Goal: Transaction & Acquisition: Purchase product/service

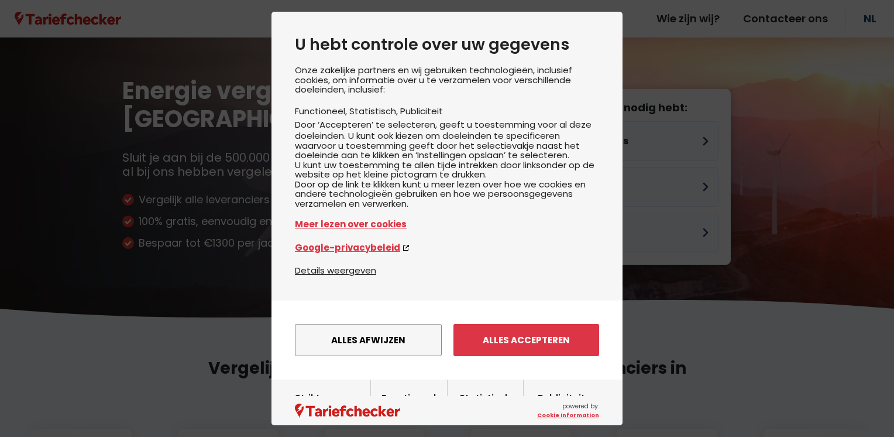
click at [520, 356] on button "Alles accepteren" at bounding box center [527, 340] width 146 height 32
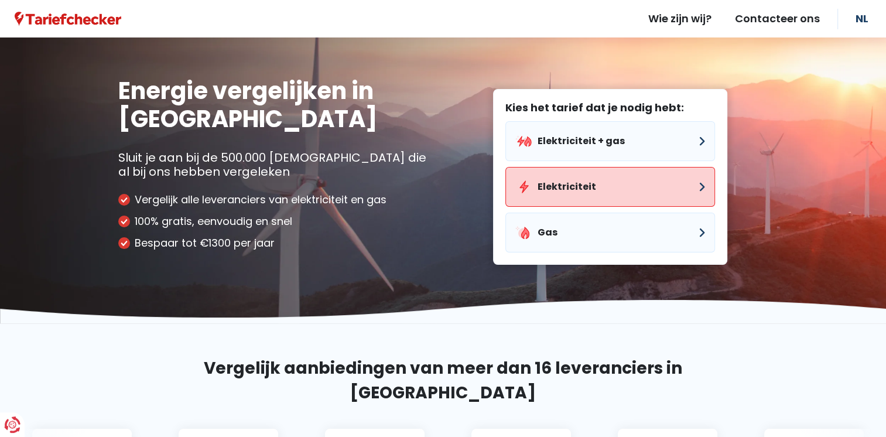
click at [570, 186] on button "Elektriciteit" at bounding box center [610, 187] width 210 height 40
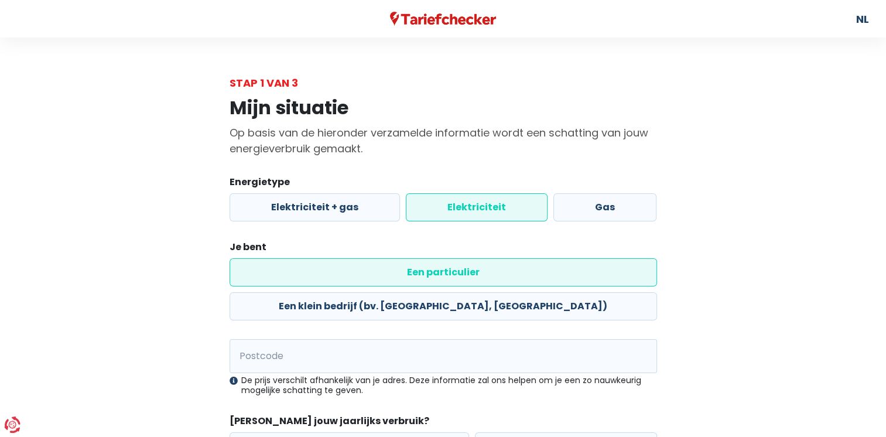
drag, startPoint x: 319, startPoint y: 285, endPoint x: 285, endPoint y: 328, distance: 55.0
click at [319, 285] on label "Een particulier" at bounding box center [442, 272] width 427 height 28
click at [319, 285] on input "Een particulier" at bounding box center [442, 272] width 427 height 28
click at [285, 339] on input "Postcode" at bounding box center [442, 356] width 427 height 34
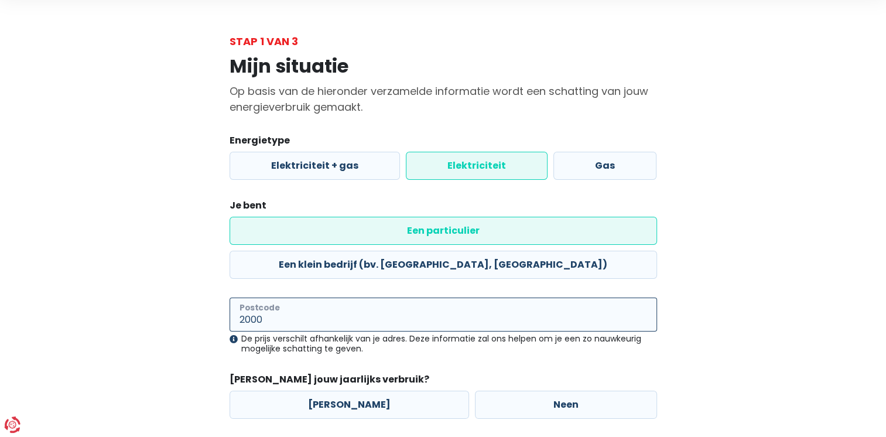
scroll to position [80, 0]
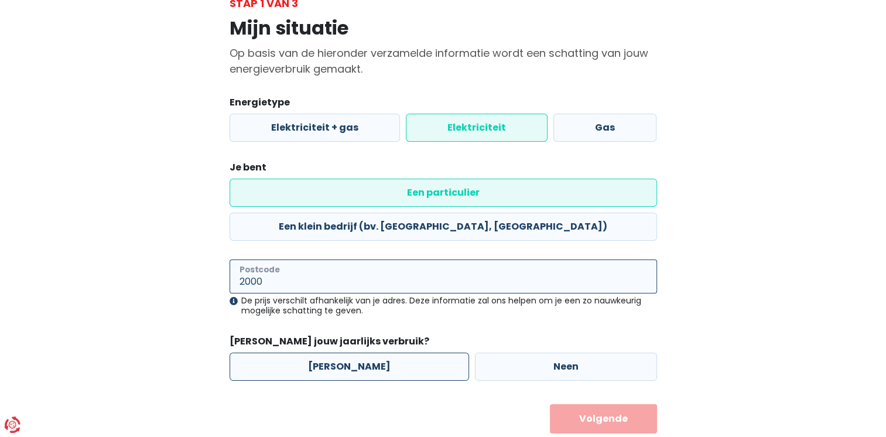
type input "2000"
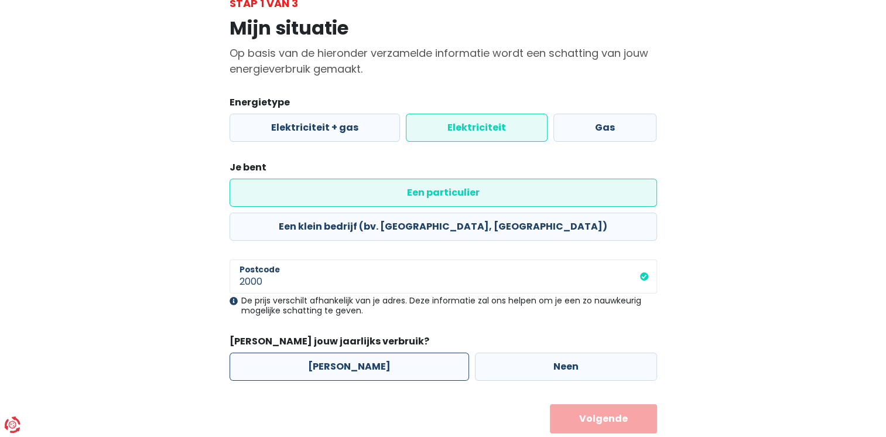
click at [307, 352] on label "[PERSON_NAME]" at bounding box center [348, 366] width 239 height 28
click at [307, 352] on input "[PERSON_NAME]" at bounding box center [348, 366] width 239 height 28
radio input "true"
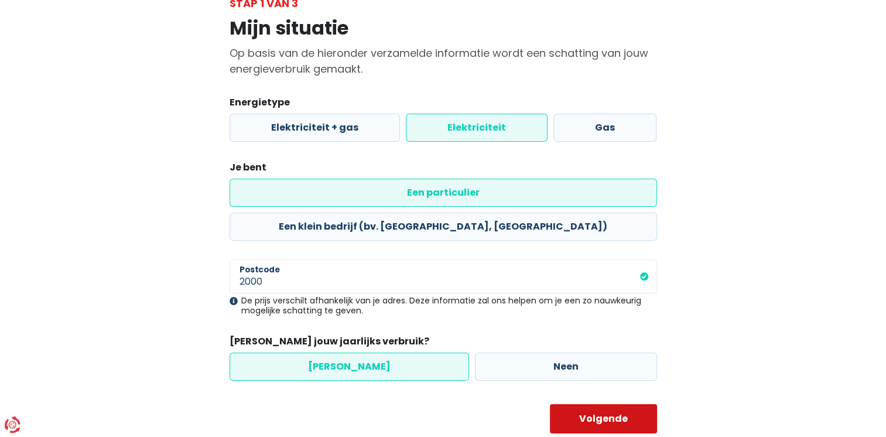
click at [588, 404] on button "Volgende" at bounding box center [603, 418] width 107 height 29
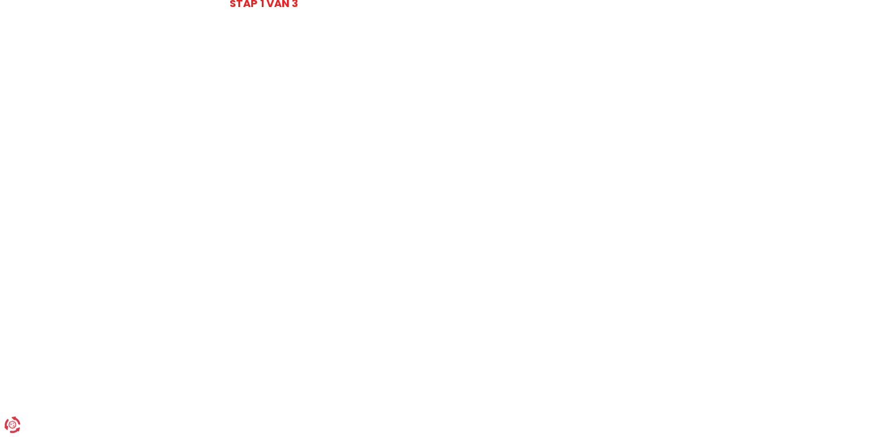
select select
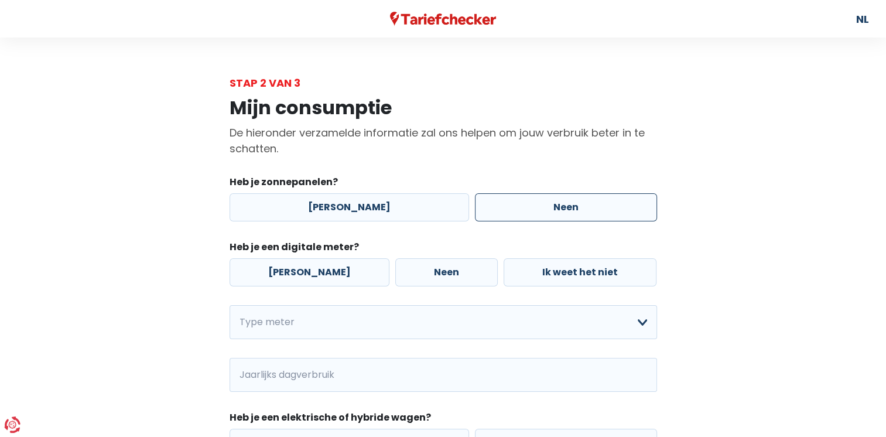
click at [520, 207] on label "Neen" at bounding box center [566, 207] width 182 height 28
click at [520, 207] on input "Neen" at bounding box center [566, 207] width 182 height 28
radio input "true"
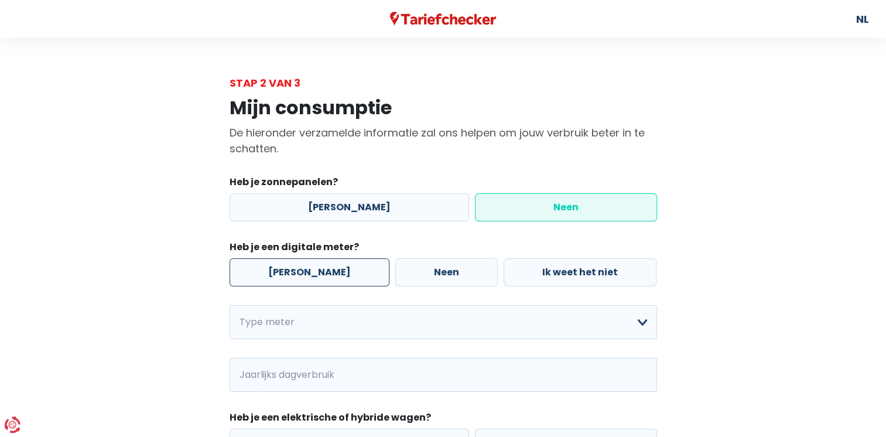
click at [311, 276] on label "[PERSON_NAME]" at bounding box center [309, 272] width 160 height 28
click at [311, 276] on input "[PERSON_NAME]" at bounding box center [309, 272] width 160 height 28
radio input "true"
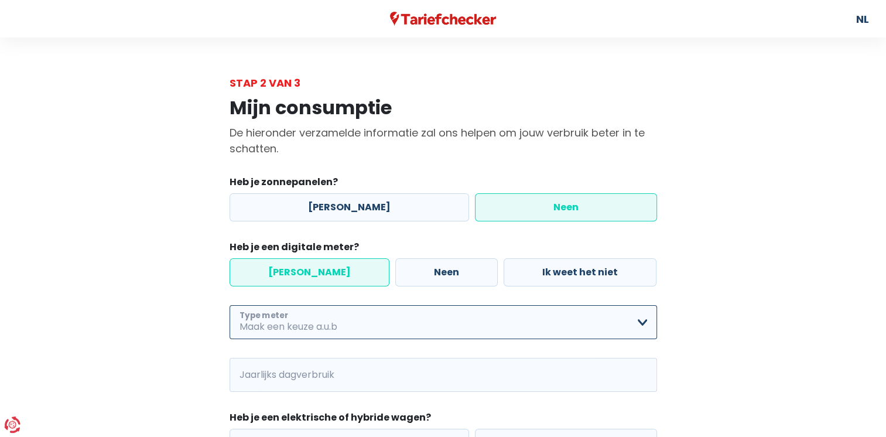
click at [323, 337] on select "Enkelvoudig Tweevoudig Enkelvoudig + uitsluitend nachttarief Tweevoudig + uitsl…" at bounding box center [442, 322] width 427 height 34
select select "day_single_rate"
click at [229, 306] on select "Enkelvoudig Tweevoudig Enkelvoudig + uitsluitend nachttarief Tweevoudig + uitsl…" at bounding box center [442, 322] width 427 height 34
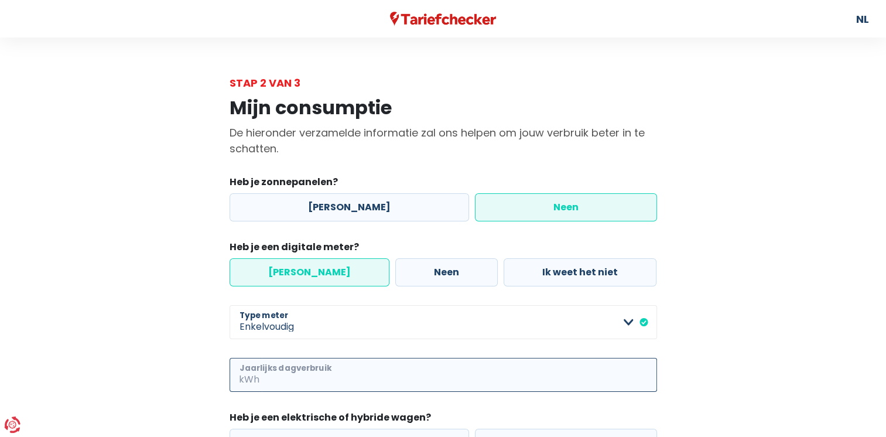
click at [276, 379] on input "Jaarlijks dagverbruik" at bounding box center [459, 375] width 395 height 34
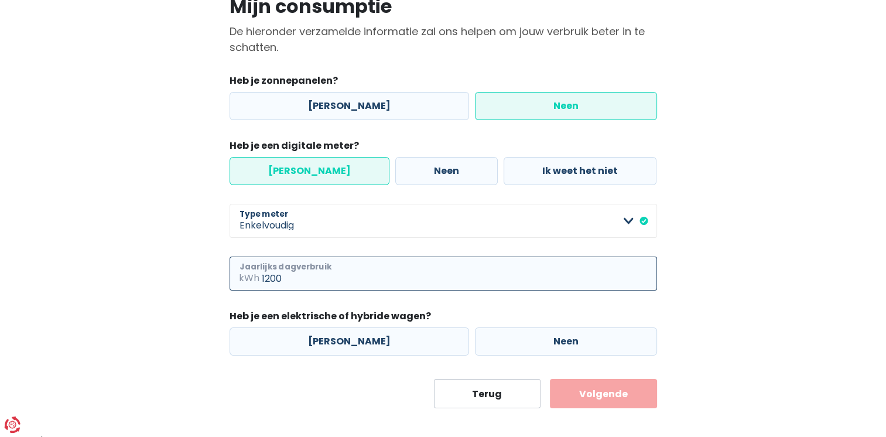
scroll to position [110, 0]
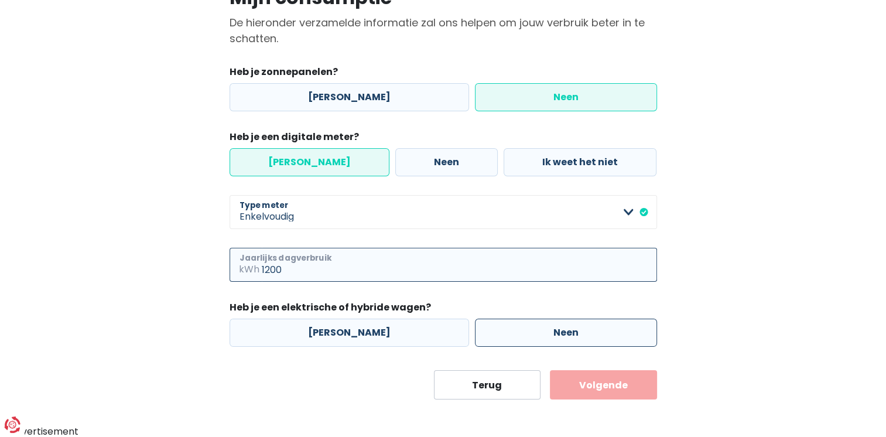
type input "1200"
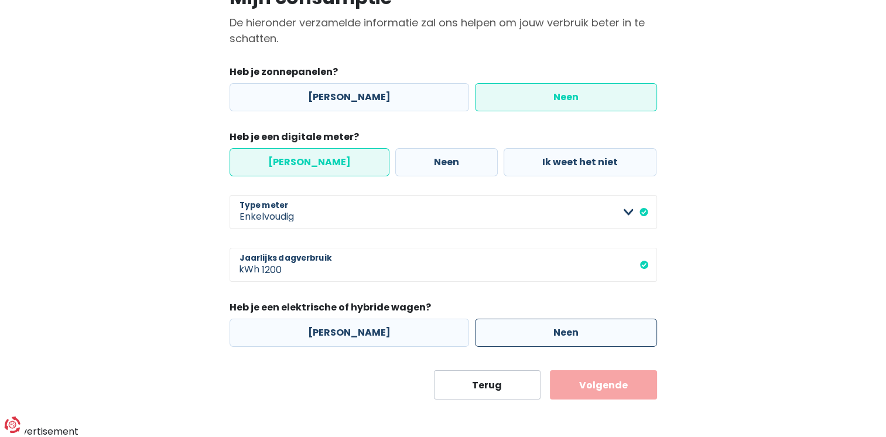
click at [532, 338] on label "Neen" at bounding box center [566, 332] width 182 height 28
click at [532, 338] on input "Neen" at bounding box center [566, 332] width 182 height 28
radio input "true"
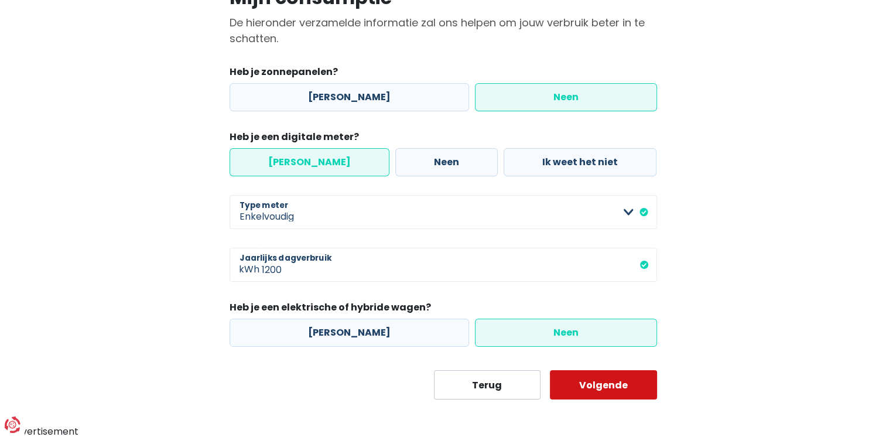
click at [585, 386] on button "Volgende" at bounding box center [603, 384] width 107 height 29
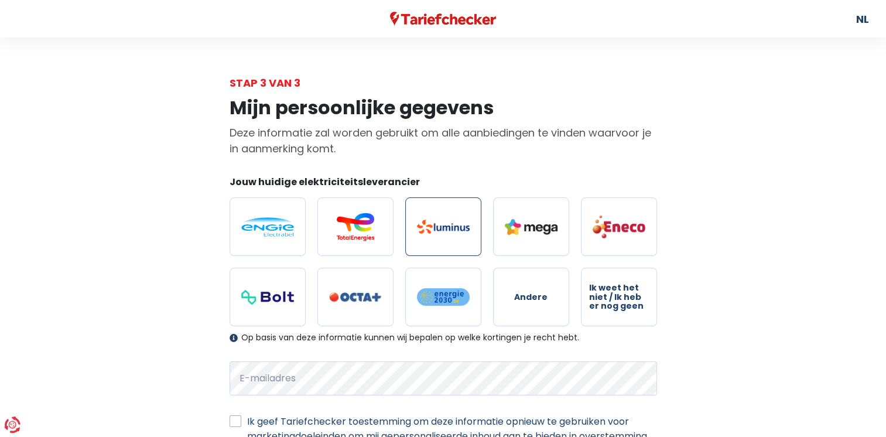
click at [443, 226] on img at bounding box center [443, 227] width 53 height 14
click at [443, 226] on input "radio" at bounding box center [443, 226] width 76 height 59
radio input "true"
click at [630, 296] on span "Ik weet het niet / Ik heb er nog geen" at bounding box center [619, 296] width 60 height 27
click at [630, 296] on input "Ik weet het niet / Ik heb er nog geen" at bounding box center [619, 297] width 76 height 59
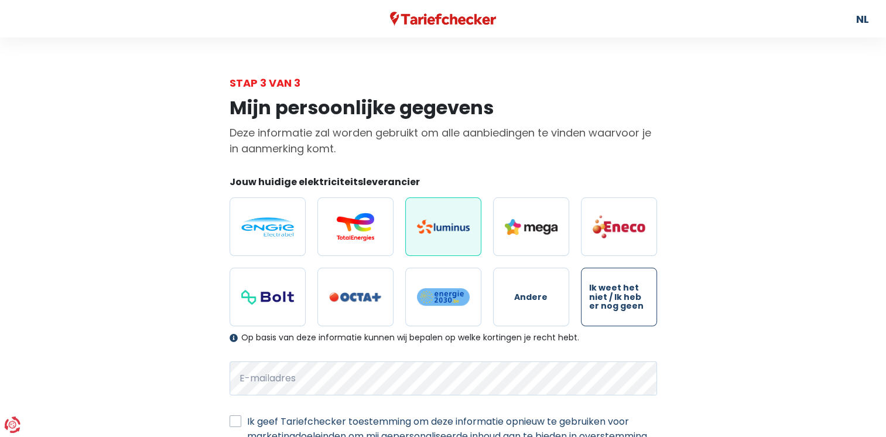
radio input "true"
radio input "false"
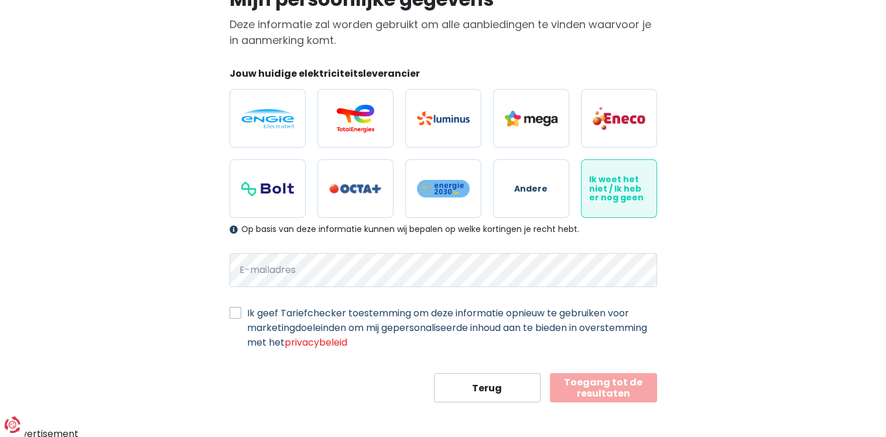
scroll to position [109, 0]
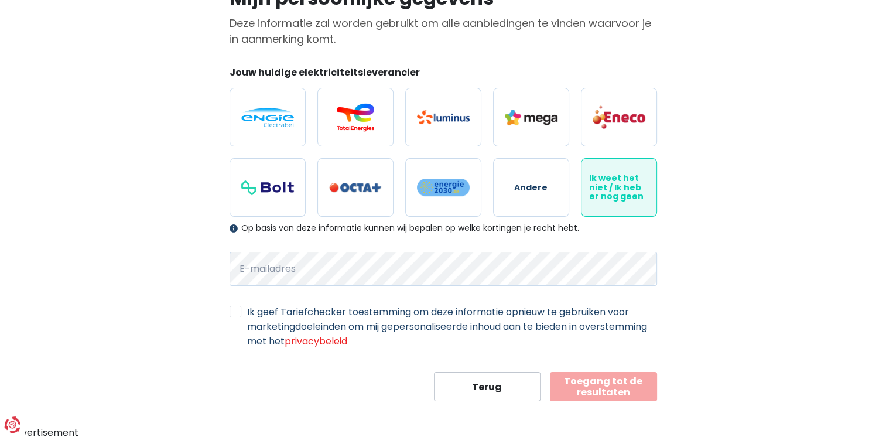
click at [247, 311] on label "Ik geef Tariefchecker toestemming om deze informatie opnieuw te gebruiken voor …" at bounding box center [452, 326] width 410 height 44
click at [235, 311] on input "Ik geef Tariefchecker toestemming om deze informatie opnieuw te gebruiken voor …" at bounding box center [235, 310] width 12 height 12
checkbox input "true"
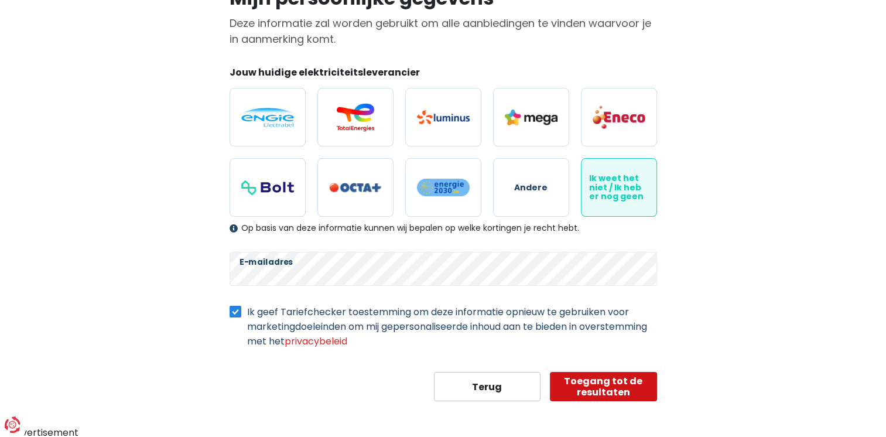
click at [597, 393] on button "Toegang tot de resultaten" at bounding box center [603, 386] width 107 height 29
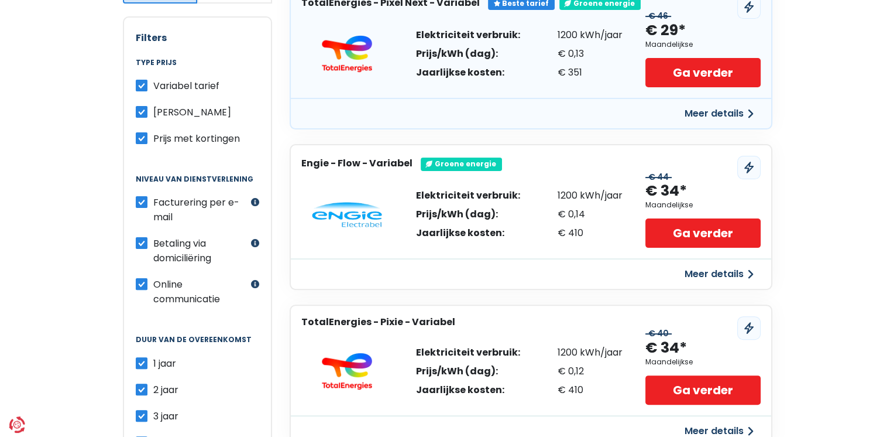
scroll to position [117, 0]
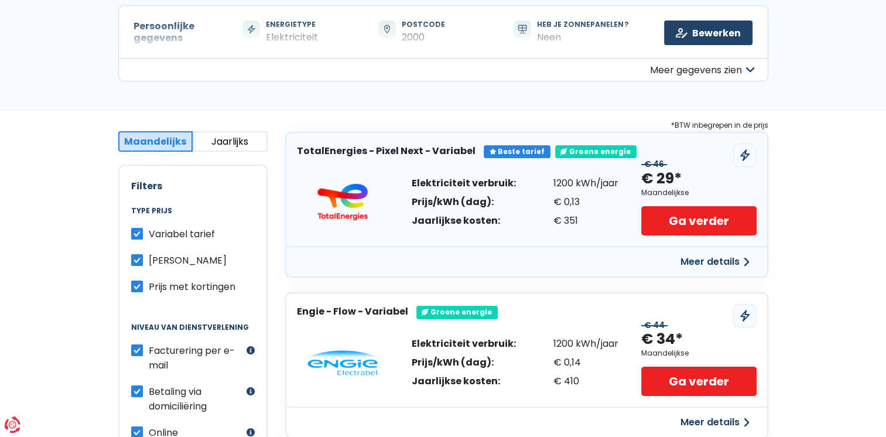
click at [697, 259] on button "Meer details" at bounding box center [714, 261] width 83 height 21
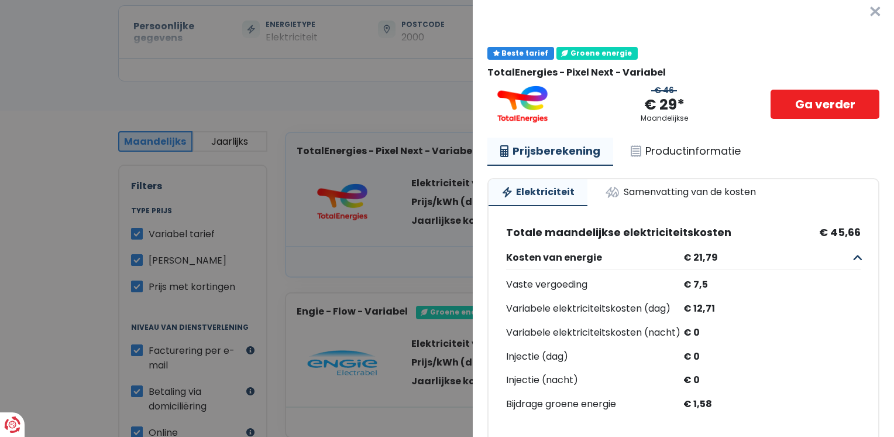
scroll to position [0, 0]
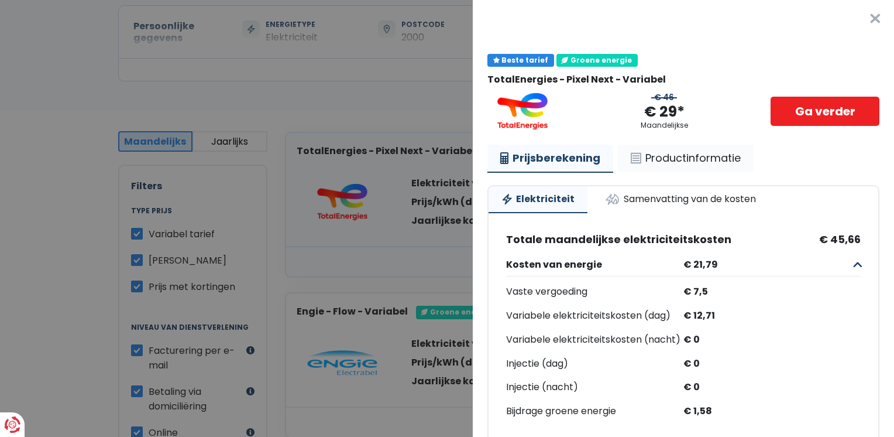
click at [674, 160] on link "Productinformatie" at bounding box center [686, 158] width 136 height 27
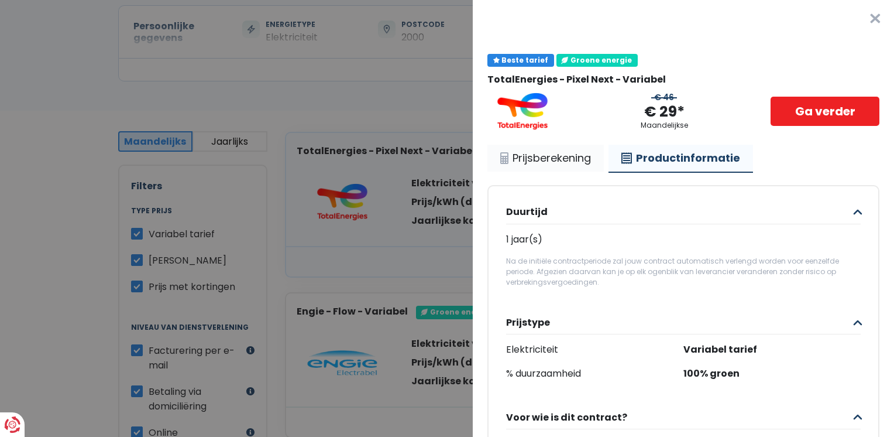
click at [554, 156] on link "Prijsberekening" at bounding box center [546, 158] width 116 height 27
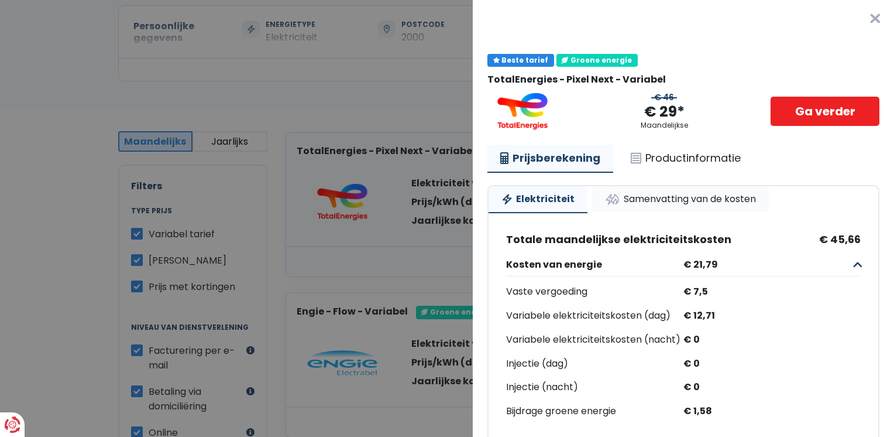
click at [672, 198] on link "Samenvatting van de kosten" at bounding box center [680, 199] width 177 height 26
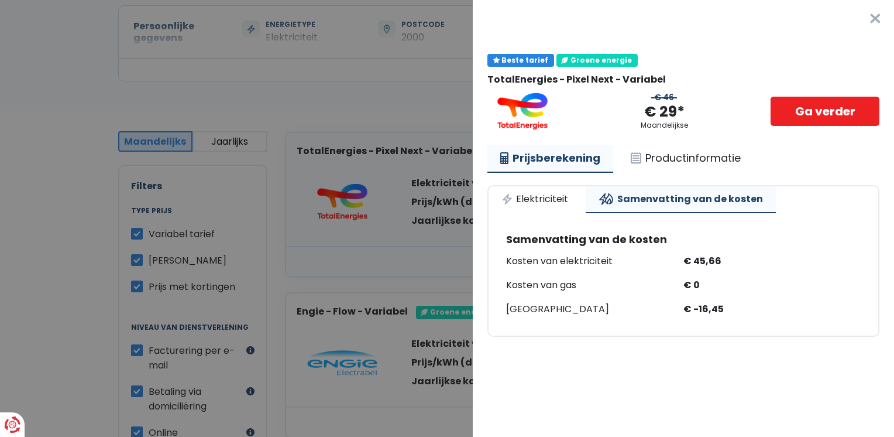
click at [340, 142] on Variabel "Plus de détails - TotalEnergies × Beste tarief Groene energie TotalEnergies - P…" at bounding box center [447, 218] width 894 height 437
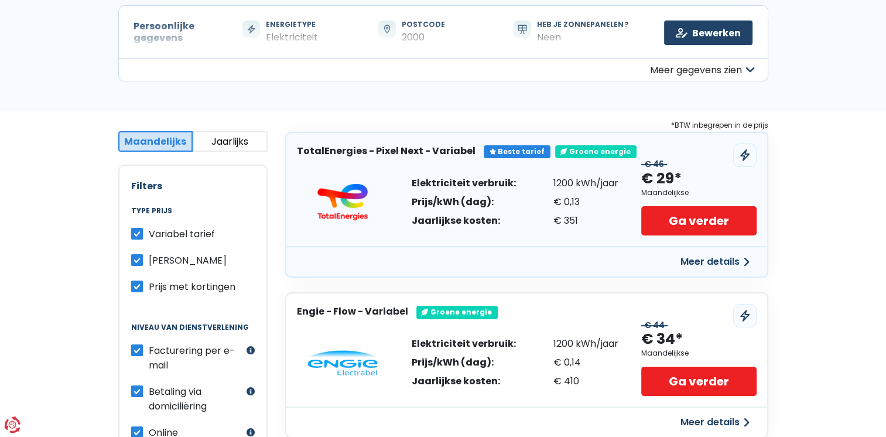
click at [234, 141] on button "Jaarlijks" at bounding box center [230, 141] width 75 height 20
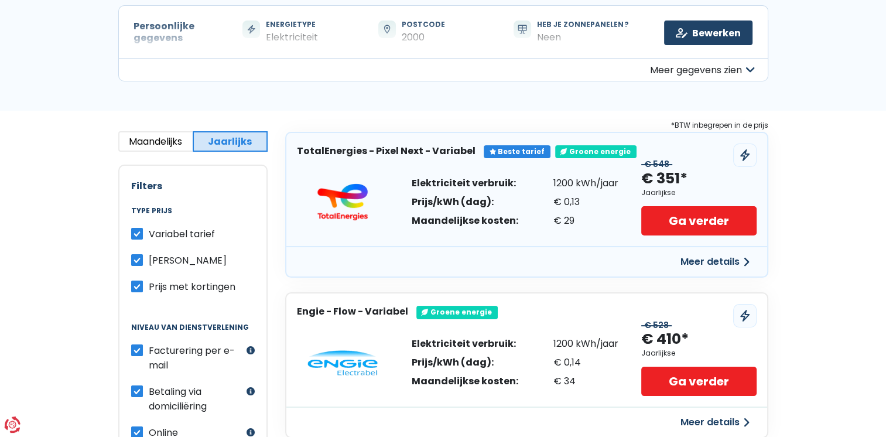
click at [719, 261] on button "Meer details" at bounding box center [714, 261] width 83 height 21
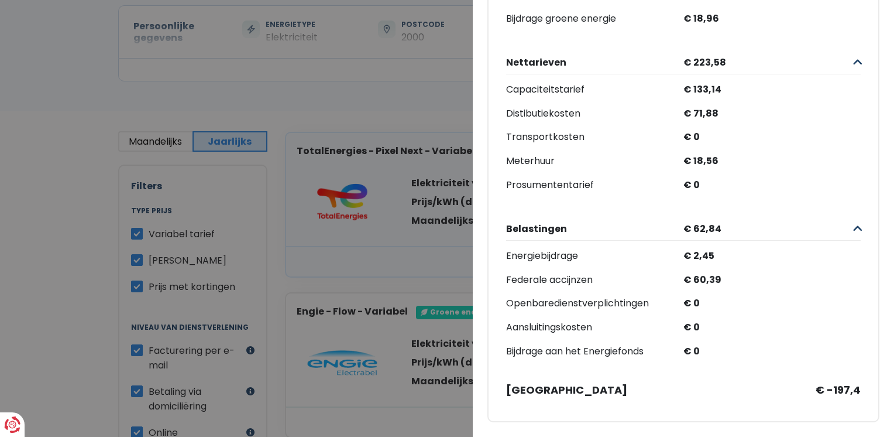
scroll to position [417, 0]
click at [826, 383] on span "€ -197,4" at bounding box center [838, 389] width 45 height 13
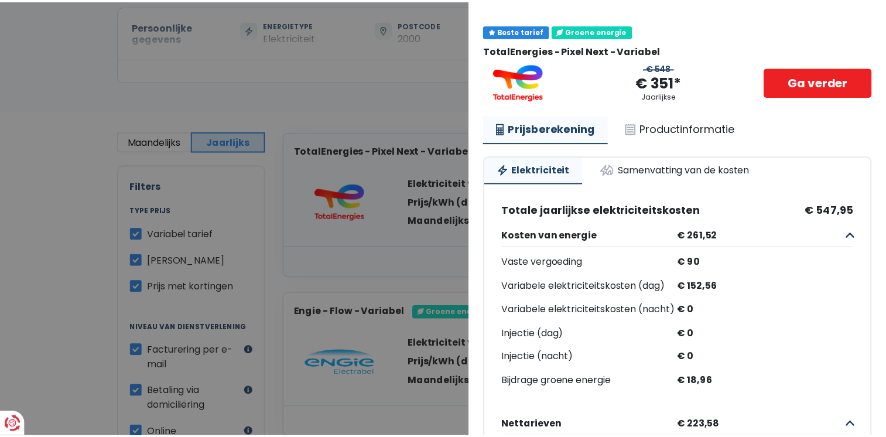
scroll to position [0, 0]
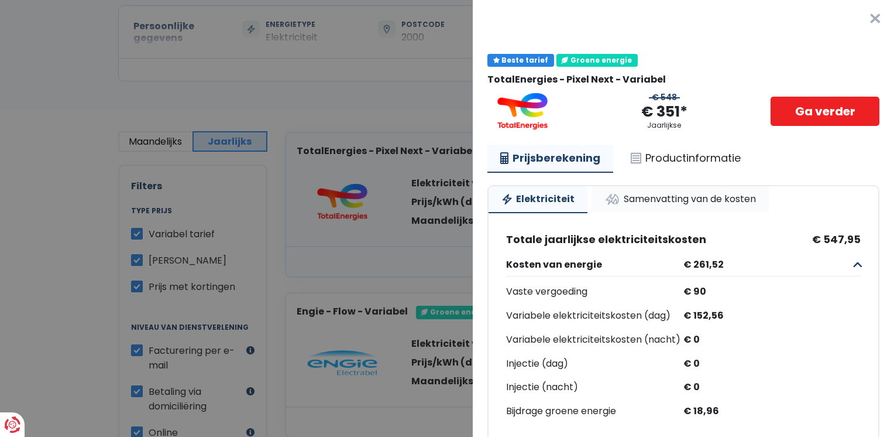
click at [674, 198] on link "Samenvatting van de kosten" at bounding box center [680, 199] width 177 height 26
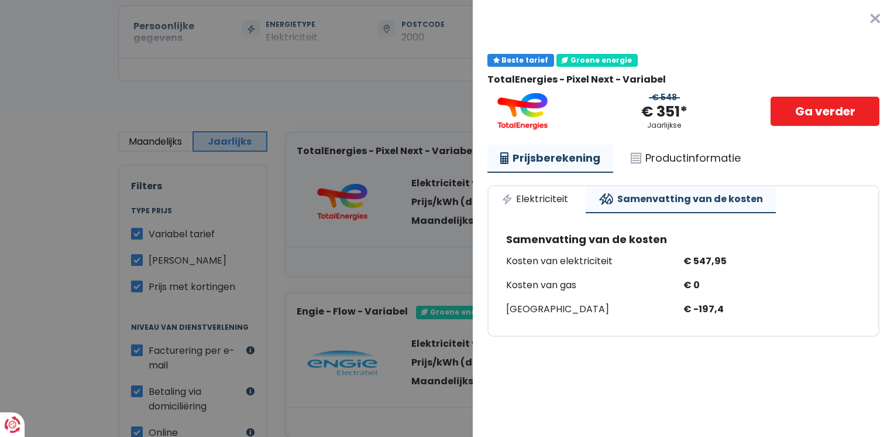
click at [360, 98] on Variabel "Plus de détails - TotalEnergies × Beste tarief Groene energie TotalEnergies - P…" at bounding box center [447, 218] width 894 height 437
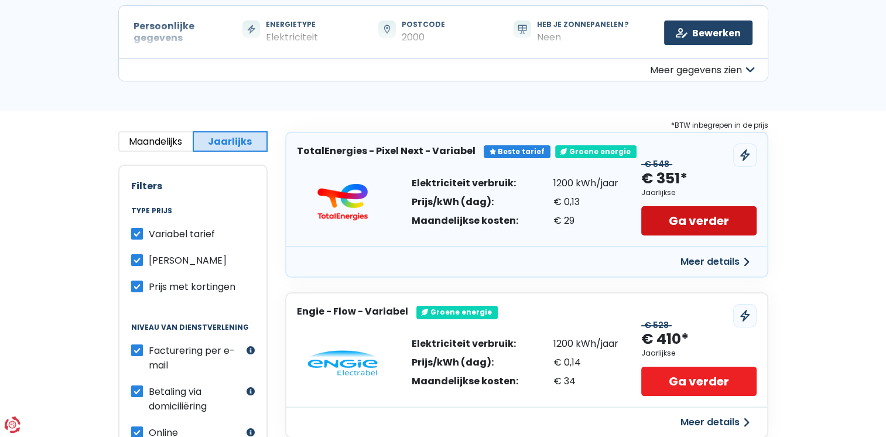
click at [700, 221] on link "Ga verder" at bounding box center [698, 220] width 115 height 29
